Goal: Task Accomplishment & Management: Use online tool/utility

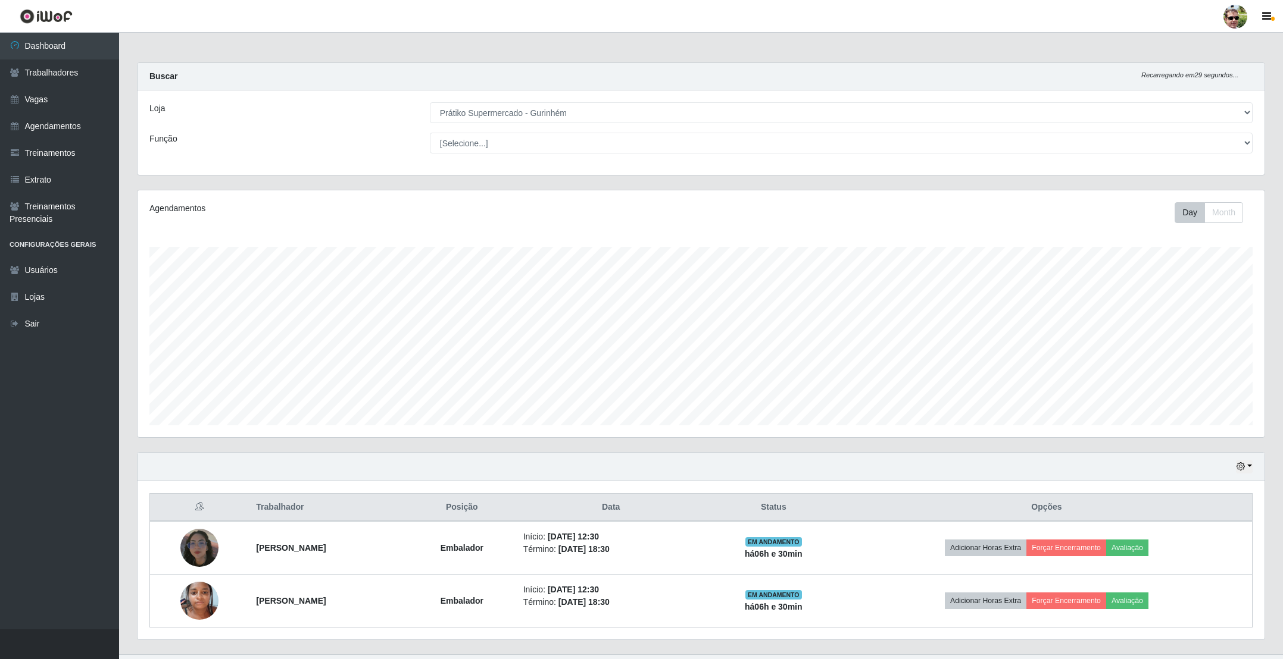
select select "176"
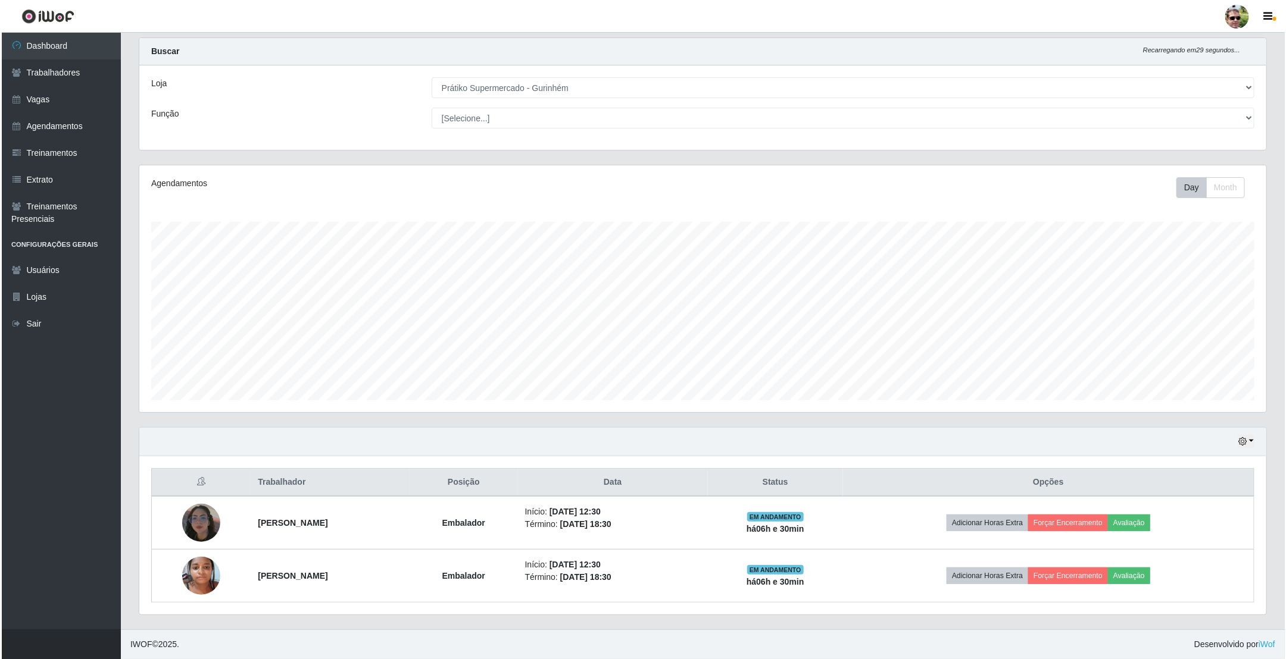
scroll to position [248, 1126]
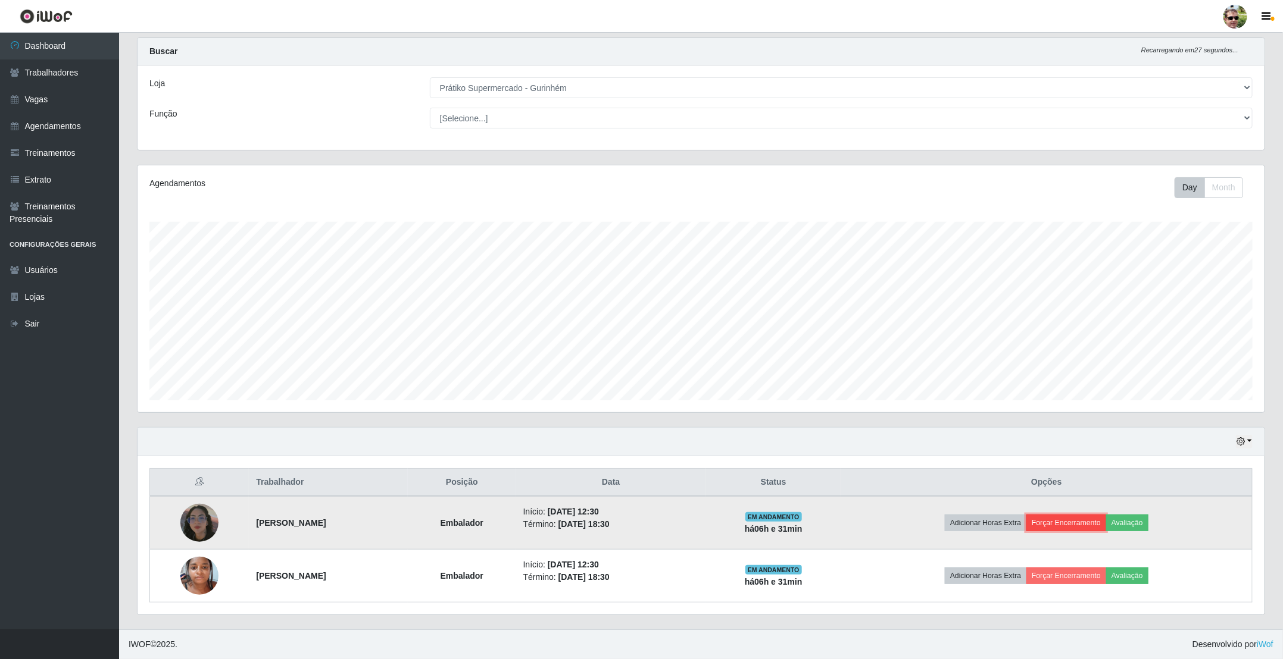
click at [1079, 522] on button "Forçar Encerramento" at bounding box center [1066, 523] width 80 height 17
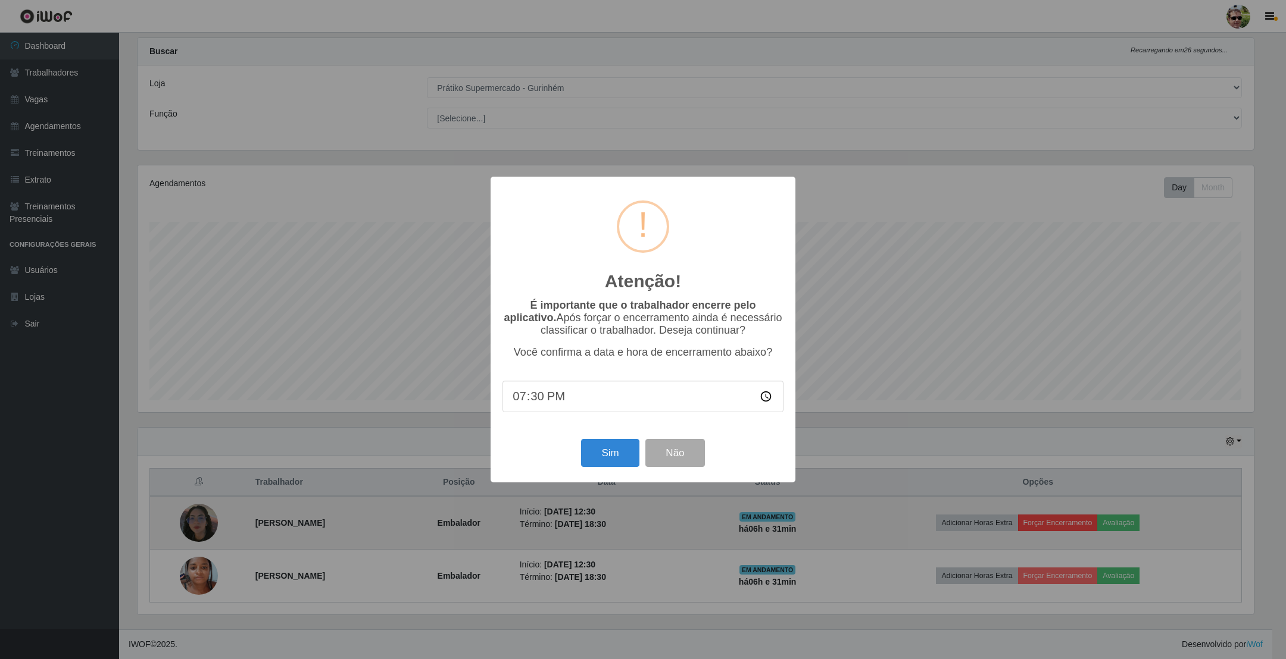
type input "19:00"
click at [581, 439] on button "Sim" at bounding box center [610, 453] width 58 height 28
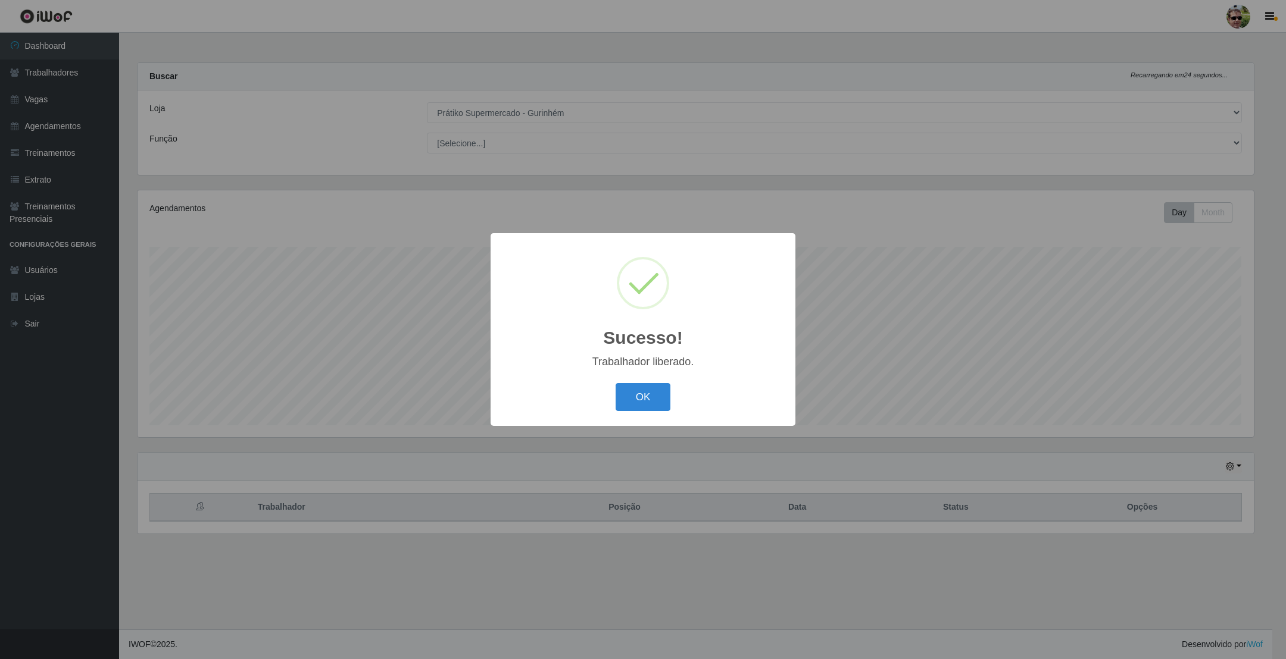
click at [615, 383] on button "OK" at bounding box center [642, 397] width 55 height 28
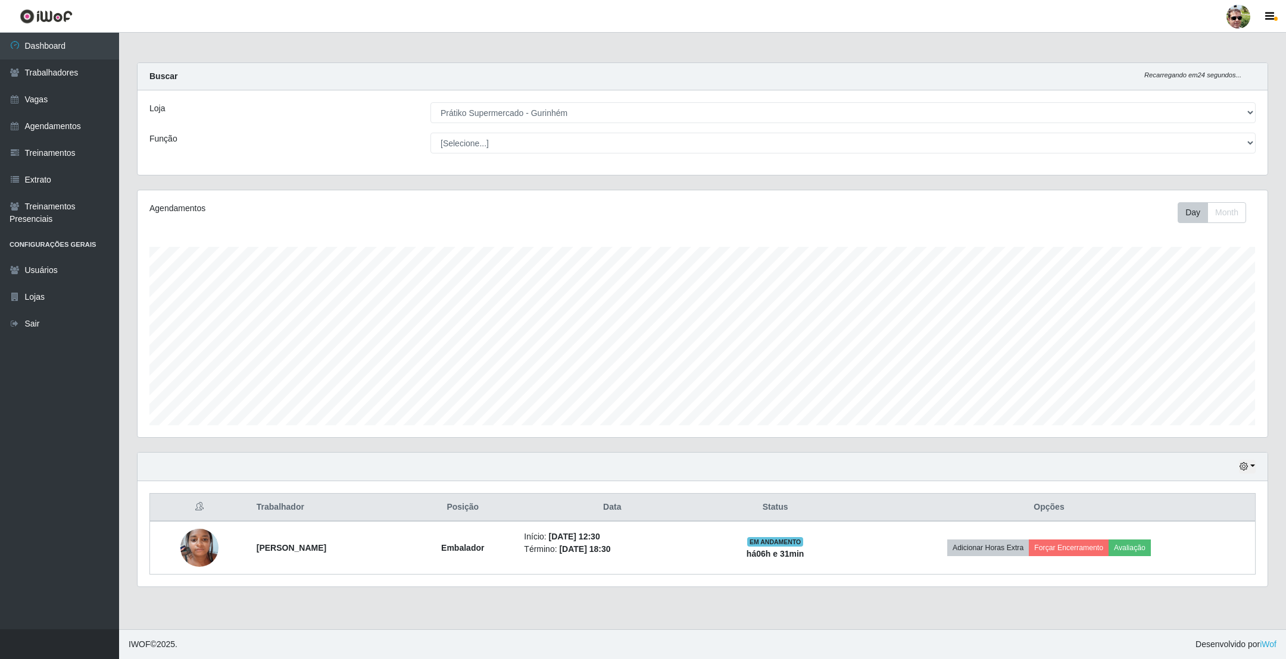
scroll to position [248, 1128]
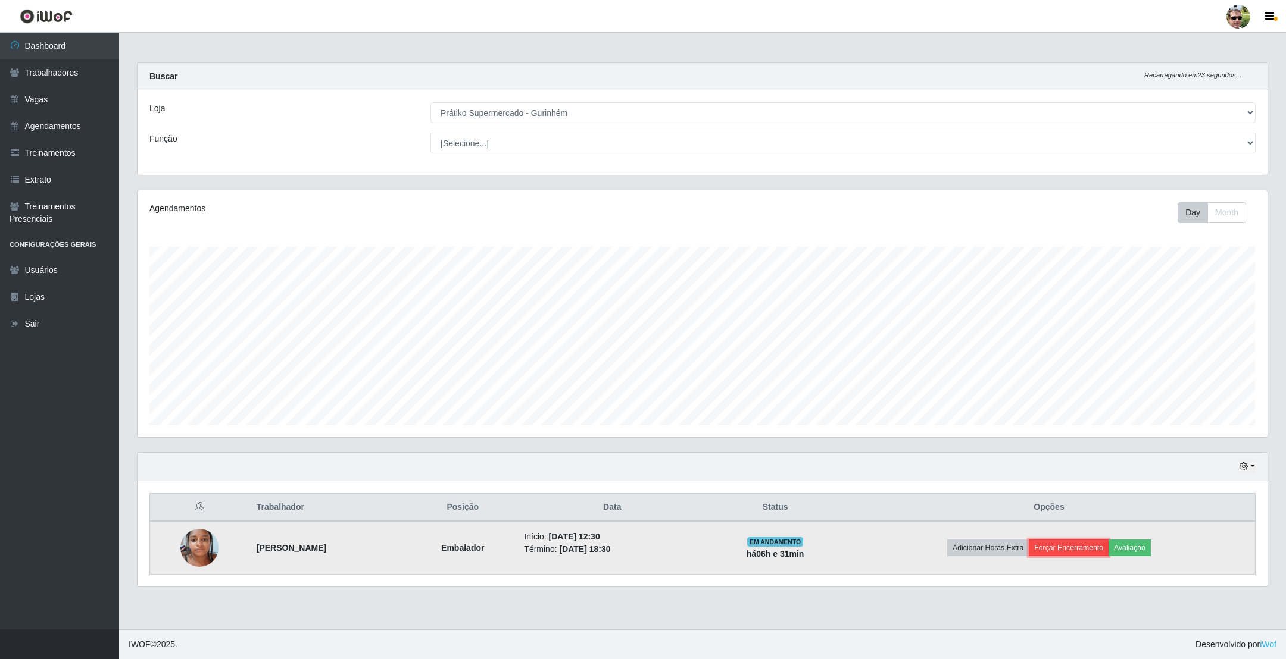
click at [1084, 552] on button "Forçar Encerramento" at bounding box center [1069, 548] width 80 height 17
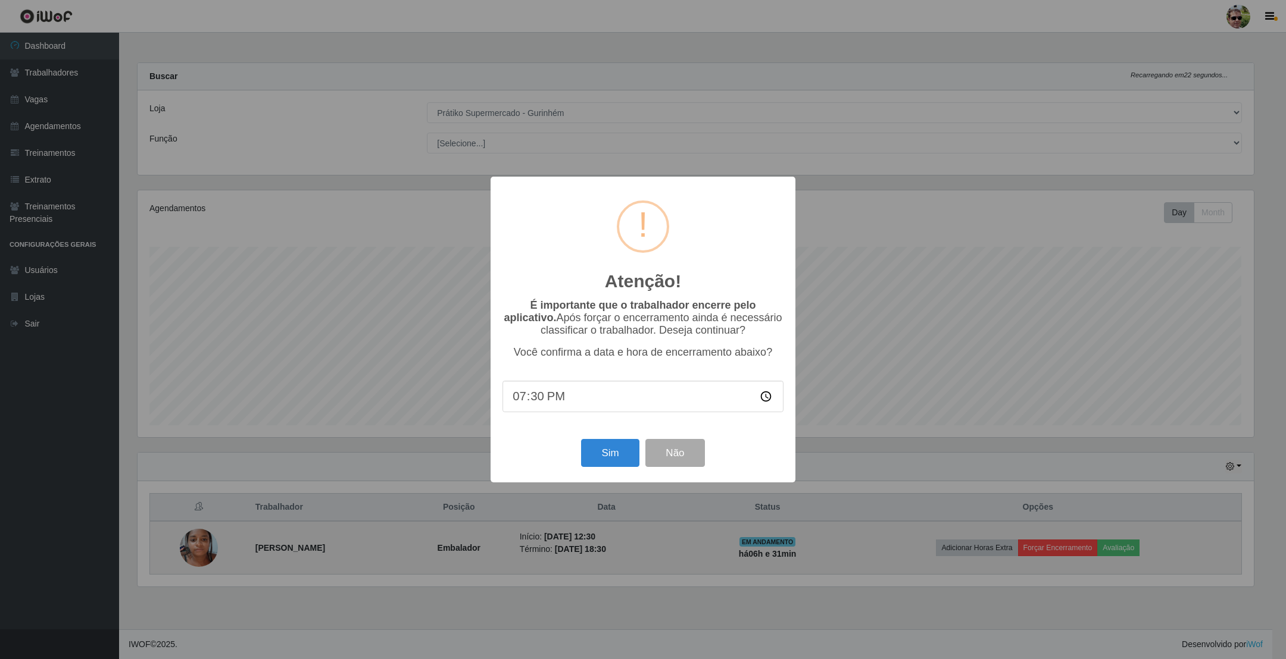
type input "19:00"
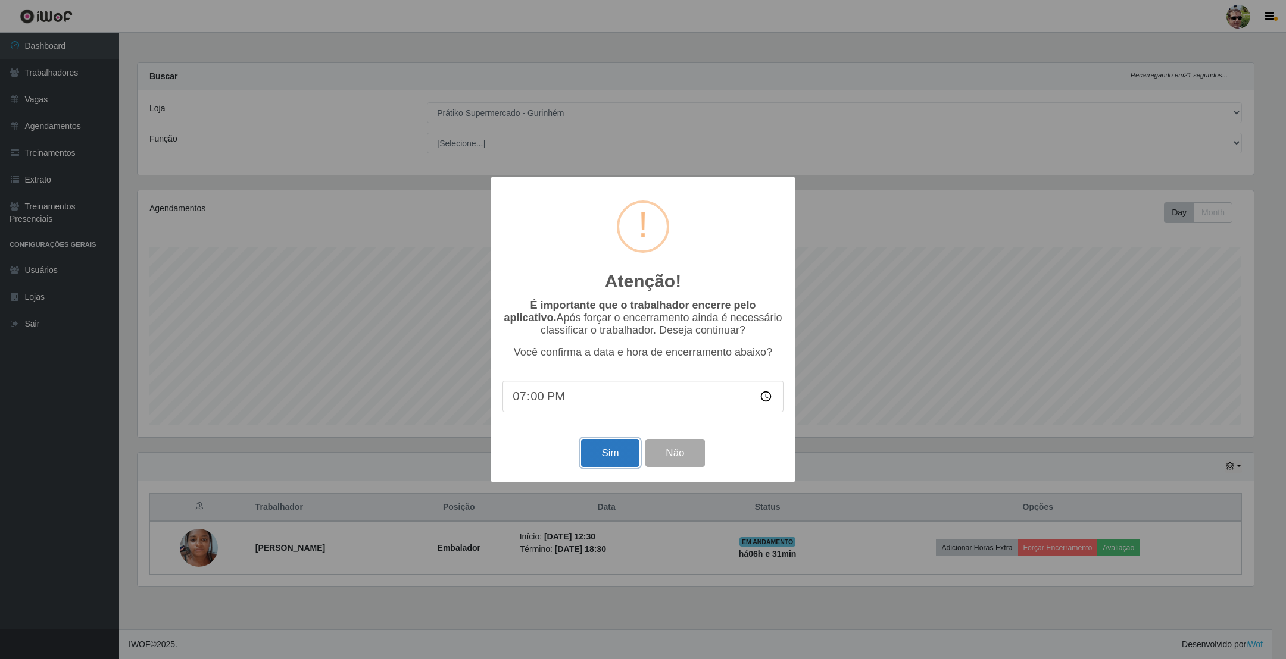
click at [604, 459] on button "Sim" at bounding box center [610, 453] width 58 height 28
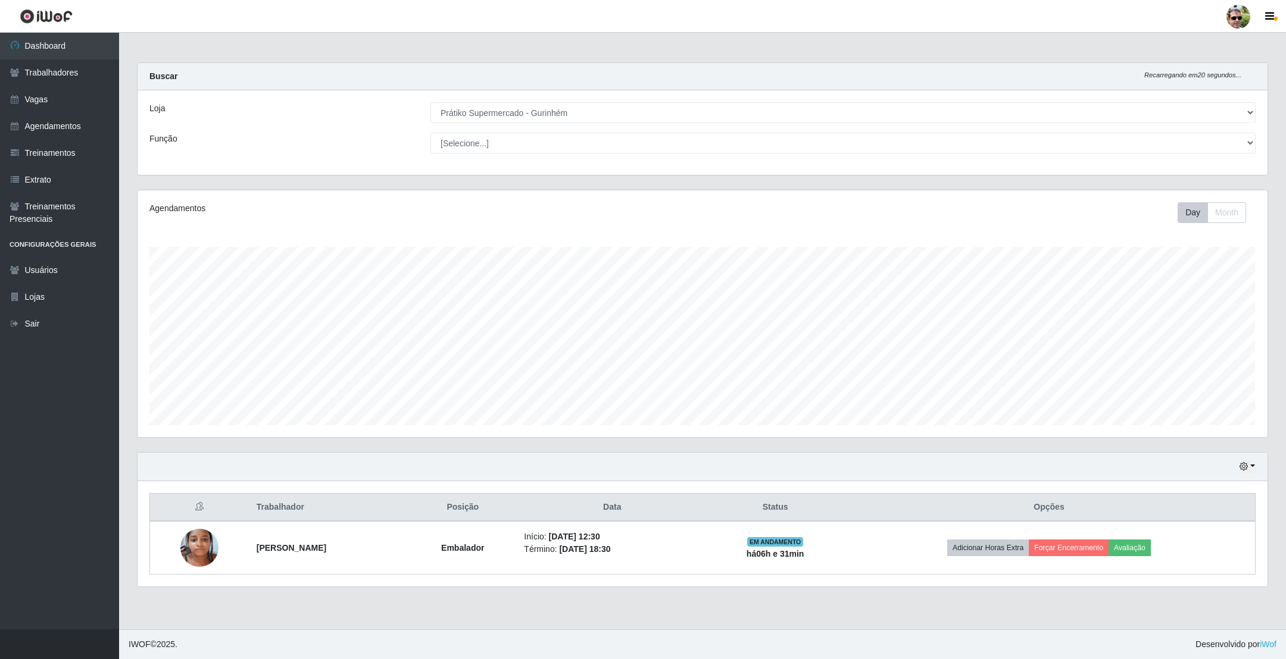
scroll to position [248, 1116]
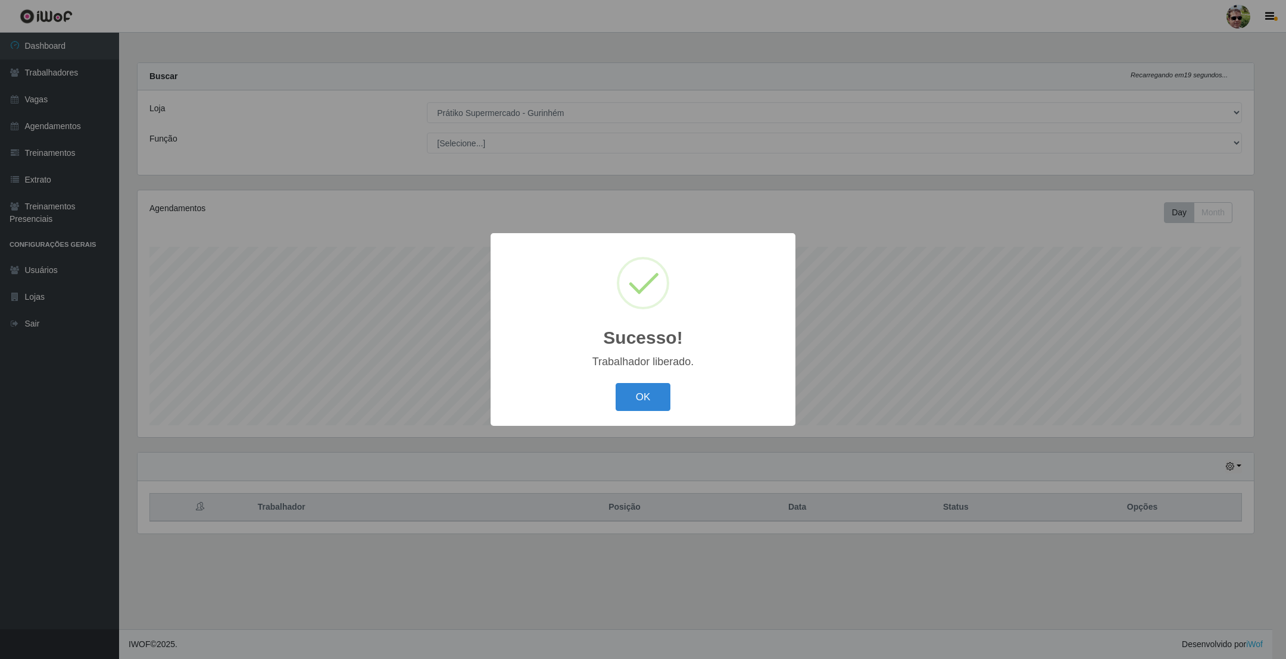
click at [615, 383] on button "OK" at bounding box center [642, 397] width 55 height 28
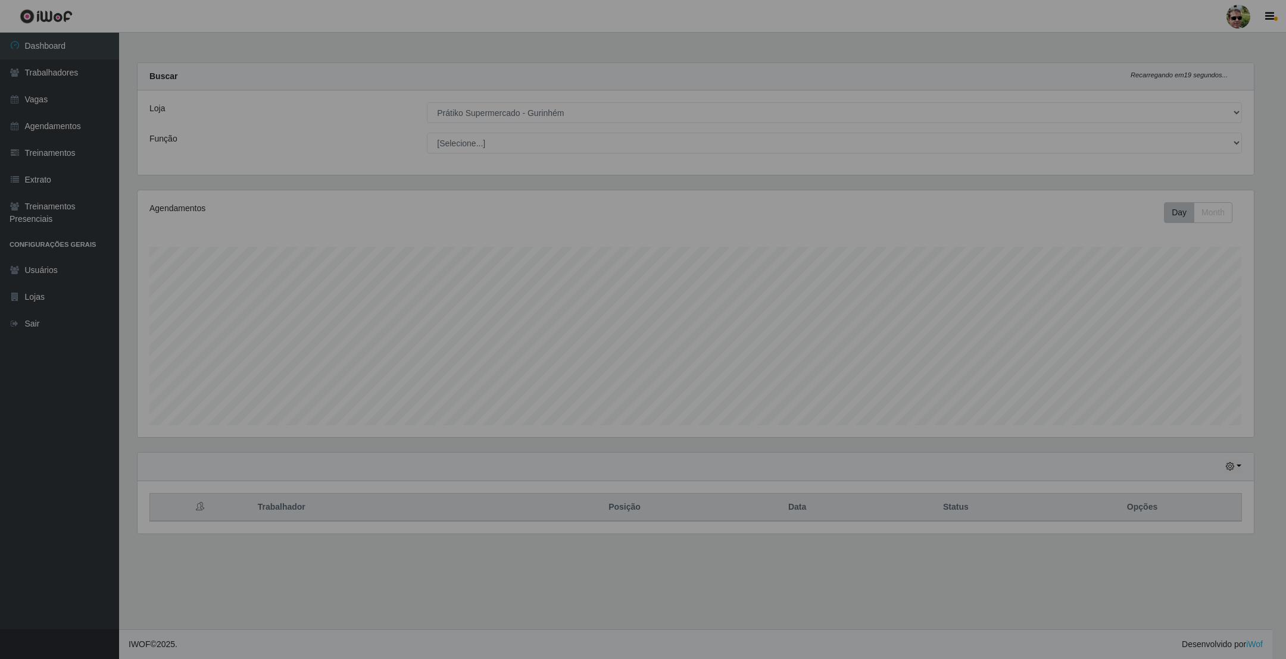
scroll to position [248, 1128]
